Goal: Information Seeking & Learning: Compare options

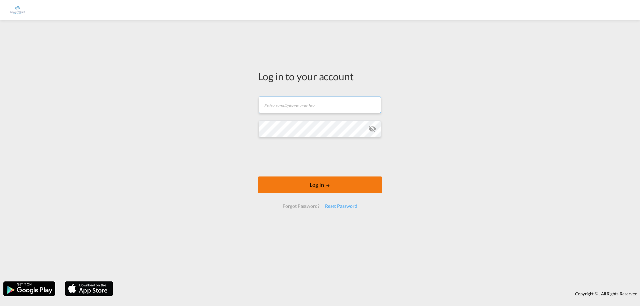
type input "[EMAIL_ADDRESS][DOMAIN_NAME]"
click at [327, 185] on md-icon "LOGIN" at bounding box center [327, 185] width 5 height 5
